Goal: Task Accomplishment & Management: Complete application form

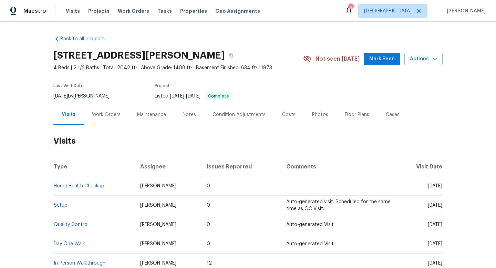
click at [102, 118] on div "Work Orders" at bounding box center [106, 114] width 29 height 7
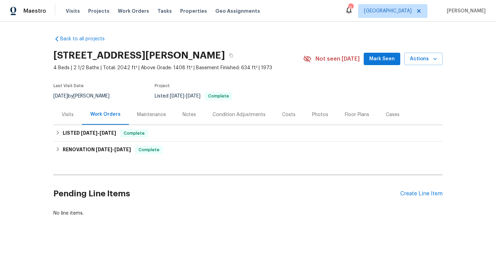
click at [392, 120] on div "Cases" at bounding box center [392, 114] width 30 height 20
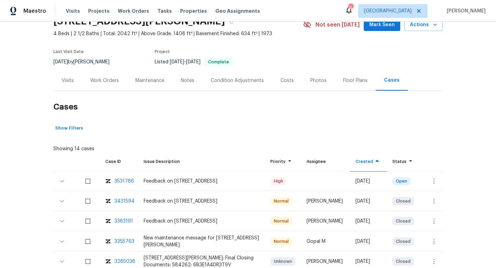
scroll to position [48, 0]
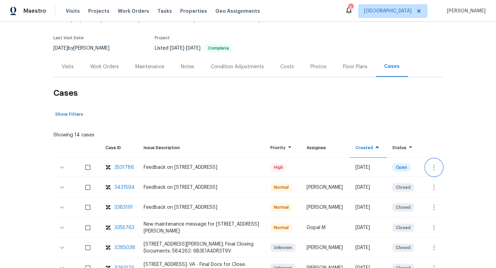
click at [431, 169] on icon "button" at bounding box center [434, 167] width 8 height 8
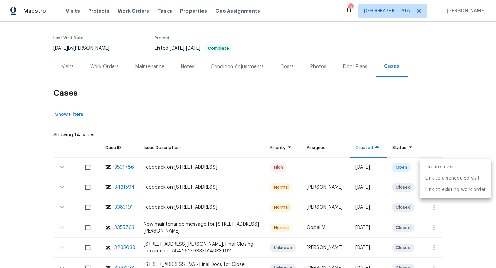
click at [430, 166] on li "Create a visit" at bounding box center [455, 166] width 71 height 11
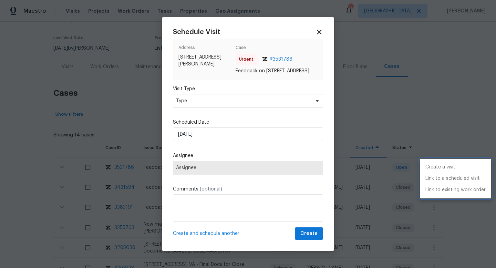
click at [195, 103] on div at bounding box center [248, 134] width 496 height 268
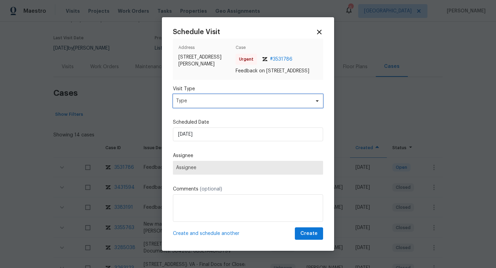
click at [195, 103] on span "Type" at bounding box center [243, 100] width 134 height 7
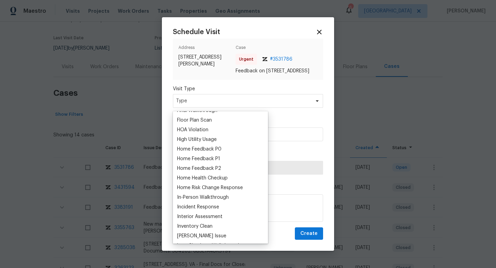
scroll to position [188, 0]
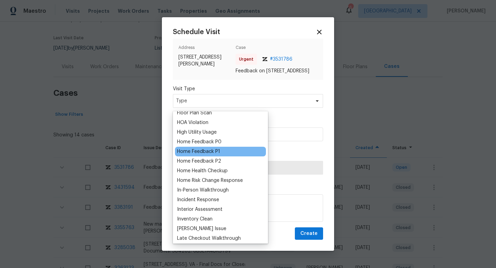
click at [209, 149] on div "Home Feedback P1" at bounding box center [198, 151] width 43 height 7
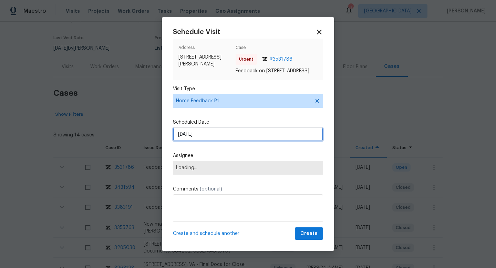
click at [211, 135] on input "[DATE]" at bounding box center [248, 134] width 150 height 14
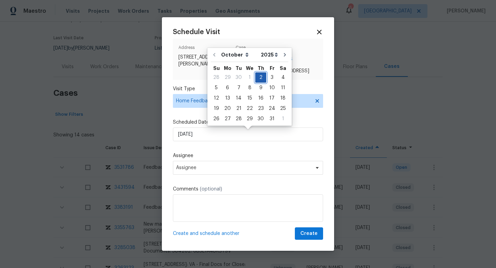
click at [259, 73] on div "2" at bounding box center [260, 78] width 11 height 10
click at [191, 175] on span "Assignee" at bounding box center [248, 168] width 150 height 14
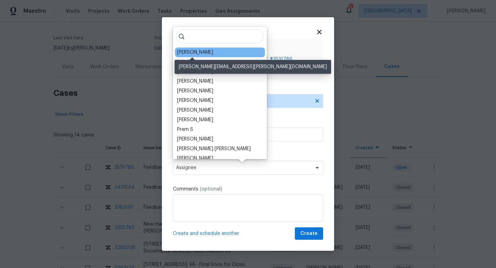
click at [195, 52] on div "[PERSON_NAME]" at bounding box center [195, 52] width 36 height 7
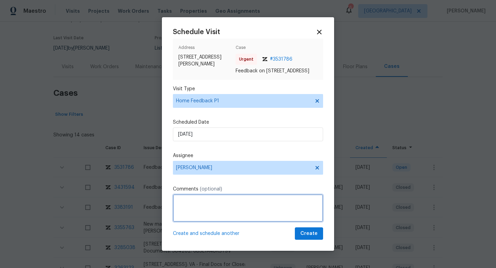
click at [195, 212] on textarea at bounding box center [248, 208] width 150 height 28
paste textarea "HPM VISIT NOTES: Flip State: DOM: No Of Time issue reported: Issue:"
click at [208, 203] on textarea "HPM VISIT NOTES: Flip State: DOM: No Of Time issue reported: Issue:" at bounding box center [248, 208] width 150 height 28
paste textarea "Listed"
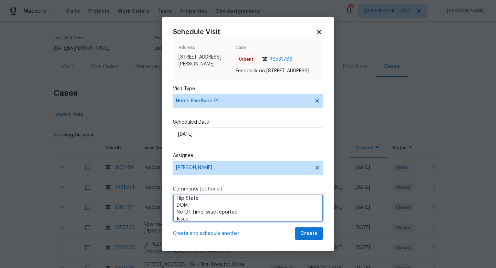
paste textarea "Listed"
click at [198, 210] on textarea "HPM VISIT NOTES: Flip State:Listed DOM: No Of Time issue reported: Issue:" at bounding box center [248, 208] width 150 height 28
paste textarea "75"
click at [240, 215] on textarea "HPM VISIT NOTES: Flip State:Listed DOM: 75 No Of Time issue reported: Issue:" at bounding box center [248, 208] width 150 height 28
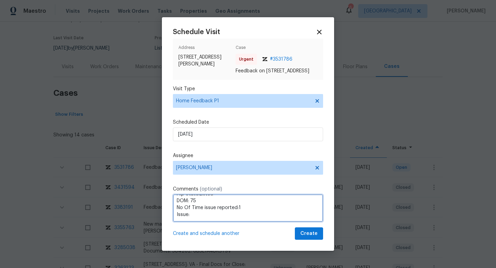
click at [203, 217] on textarea "HPM VISIT NOTES: Flip State:Listed DOM: 75 No Of Time issue reported:1 Issue:" at bounding box center [248, 208] width 150 height 28
paste textarea "lockbox code doesn't work"
type textarea "HPM VISIT NOTES: Flip State:Listed DOM: 75 No Of Time issue reported:1 Issue:We…"
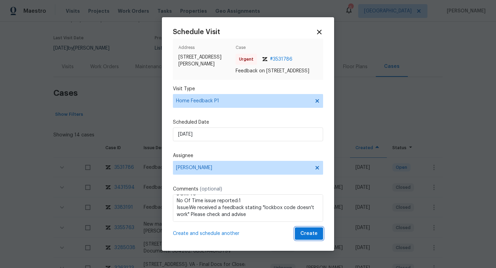
click at [317, 236] on span "Create" at bounding box center [308, 233] width 17 height 9
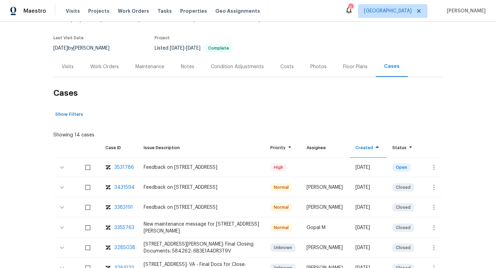
click at [65, 66] on div "Visits" at bounding box center [68, 66] width 12 height 7
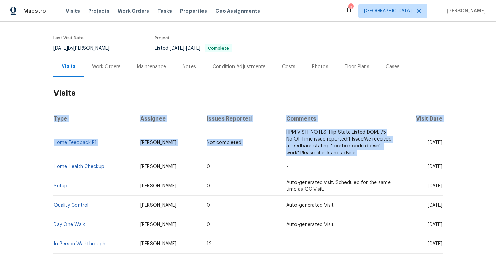
drag, startPoint x: 448, startPoint y: 139, endPoint x: 401, endPoint y: 139, distance: 46.5
click at [401, 139] on div "Back to all projects [STREET_ADDRESS][PERSON_NAME] 4 Beds | 2 1/2 Baths | Total…" at bounding box center [248, 145] width 496 height 246
click at [401, 139] on td "[DATE]" at bounding box center [419, 142] width 45 height 29
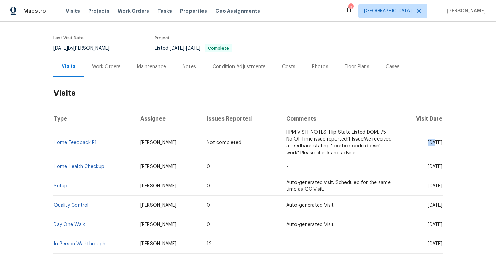
click at [402, 139] on td "[DATE]" at bounding box center [419, 142] width 45 height 29
click at [428, 165] on span "[DATE]" at bounding box center [435, 166] width 14 height 5
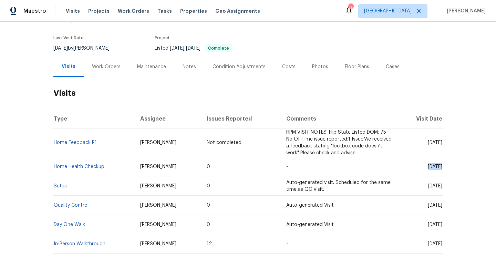
copy span "[DATE]"
drag, startPoint x: 118, startPoint y: 168, endPoint x: 54, endPoint y: 168, distance: 64.0
click at [54, 168] on td "Home Health Checkup" at bounding box center [93, 166] width 81 height 19
copy link "Home Health Checkup"
click at [153, 171] on td "[PERSON_NAME]" at bounding box center [168, 166] width 67 height 19
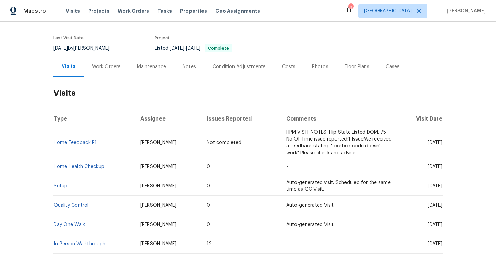
click at [151, 168] on span "[PERSON_NAME]" at bounding box center [158, 166] width 36 height 5
copy span "[PERSON_NAME]"
click at [100, 142] on td "Home Feedback P1" at bounding box center [93, 142] width 81 height 29
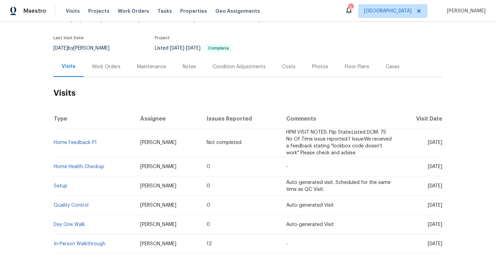
click at [100, 142] on td "Home Feedback P1" at bounding box center [93, 142] width 81 height 29
copy link "Home Feedback P1"
